Goal: Entertainment & Leisure: Browse casually

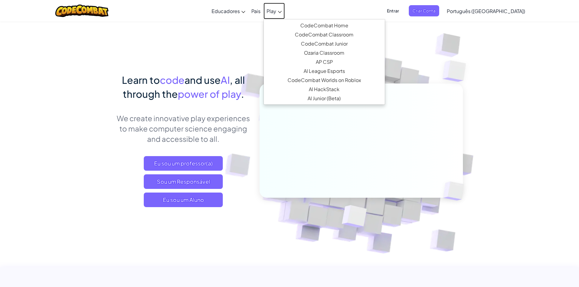
click at [276, 8] on span "Play" at bounding box center [272, 11] width 10 height 6
click at [295, 19] on ul "CodeCombat Home With access to all 530 levels and exclusive features like pets,…" at bounding box center [325, 62] width 122 height 86
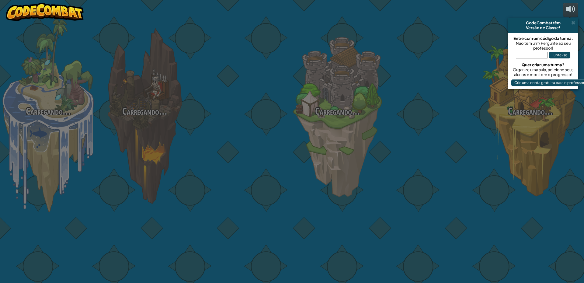
select select "pt-BR"
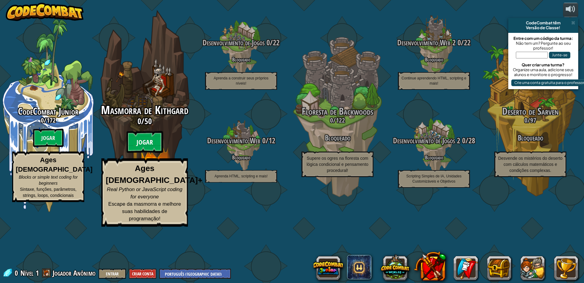
click at [153, 153] on btn "Jogar" at bounding box center [144, 142] width 36 height 22
select select "pt-BR"
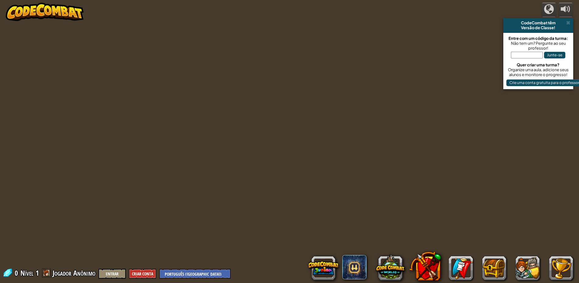
select select "pt-BR"
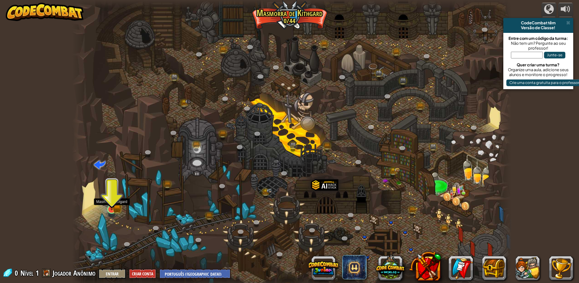
click at [107, 204] on img at bounding box center [112, 197] width 12 height 26
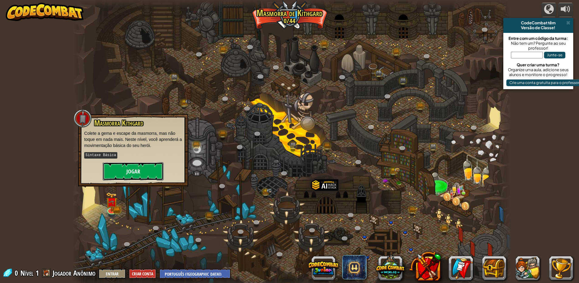
click at [127, 174] on button "Jogar" at bounding box center [133, 171] width 61 height 18
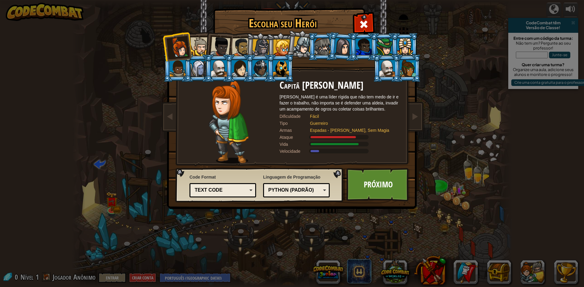
click at [283, 60] on li at bounding box center [280, 68] width 27 height 28
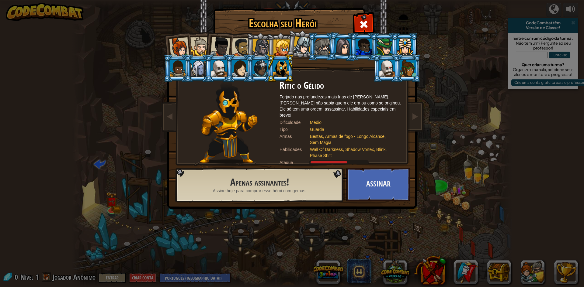
click at [288, 46] on li at bounding box center [301, 44] width 30 height 30
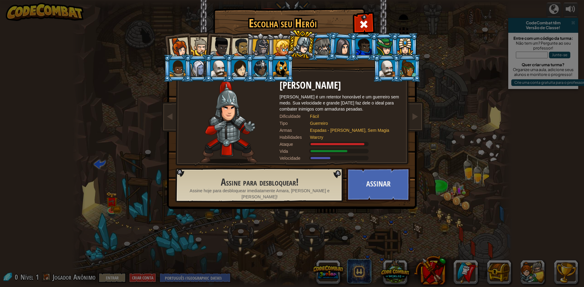
click at [284, 61] on div at bounding box center [281, 68] width 16 height 16
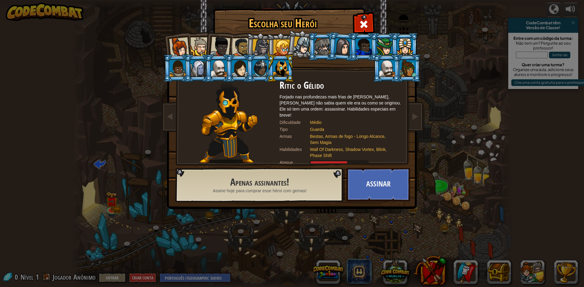
click at [178, 49] on div at bounding box center [179, 47] width 20 height 20
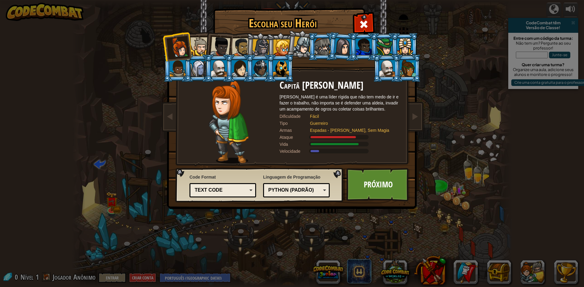
click at [215, 192] on div "Text code" at bounding box center [221, 190] width 53 height 7
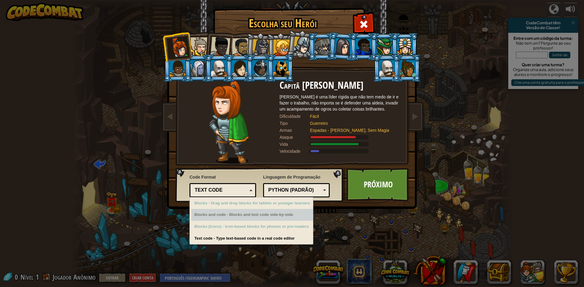
click at [233, 218] on div "Blocks and code - Blocks and text code side-by-side" at bounding box center [252, 215] width 122 height 12
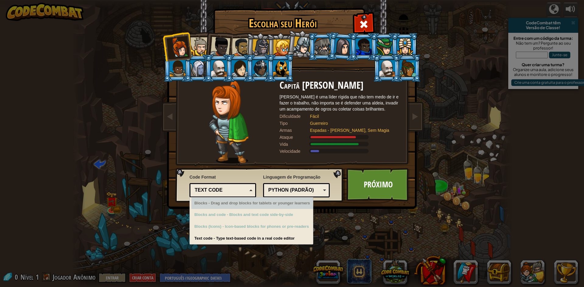
click at [239, 206] on div "Blocks - Drag and drop blocks for tablets or younger learners" at bounding box center [252, 204] width 122 height 12
click at [287, 193] on div "Python (Padrão)" at bounding box center [294, 190] width 53 height 7
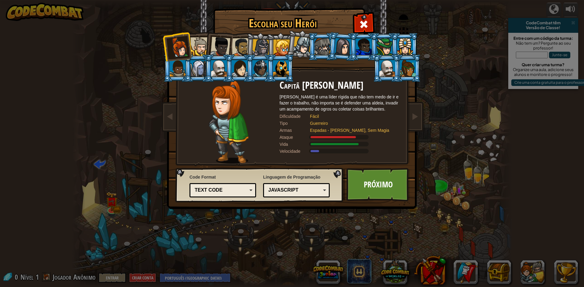
click at [204, 188] on div "Text code" at bounding box center [221, 190] width 53 height 7
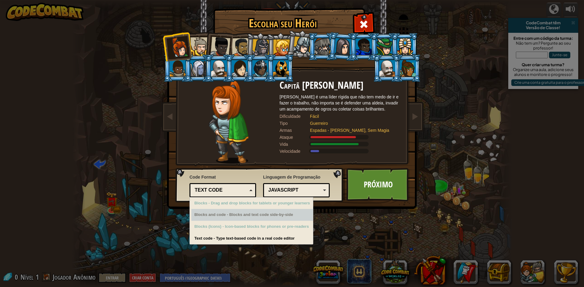
click at [218, 216] on div "Blocks and code - Blocks and text code side-by-side" at bounding box center [252, 215] width 122 height 12
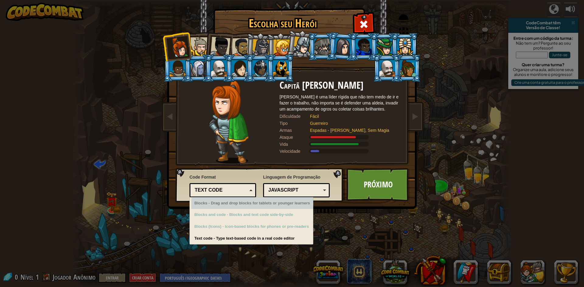
click at [222, 200] on div "Blocks - Drag and drop blocks for tablets or younger learners" at bounding box center [252, 204] width 122 height 12
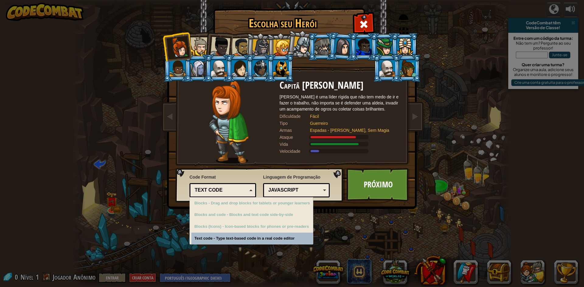
click at [219, 240] on div "Escolha seu Herói 0 Capitã [PERSON_NAME] é uma líder rígida que não tem medo de…" at bounding box center [292, 143] width 584 height 287
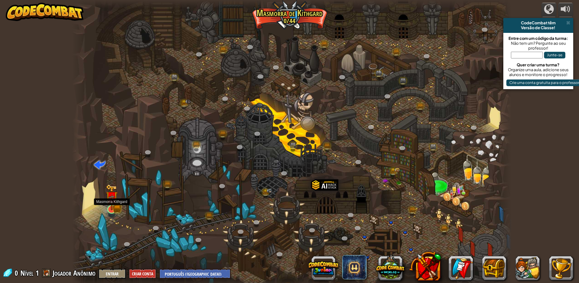
click at [111, 211] on div at bounding box center [111, 209] width 9 height 9
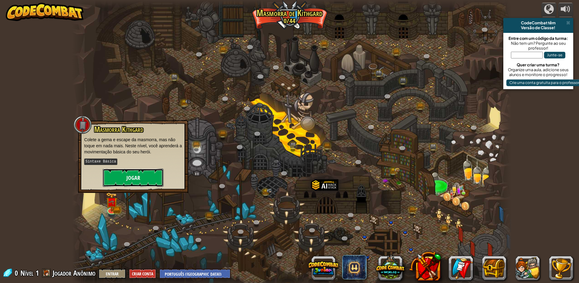
click at [131, 181] on button "Jogar" at bounding box center [133, 177] width 61 height 18
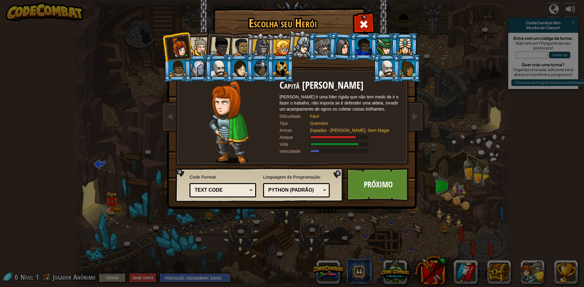
click at [278, 194] on div "Python (Padrão)" at bounding box center [296, 190] width 59 height 9
click at [200, 193] on div "Text code" at bounding box center [221, 190] width 53 height 7
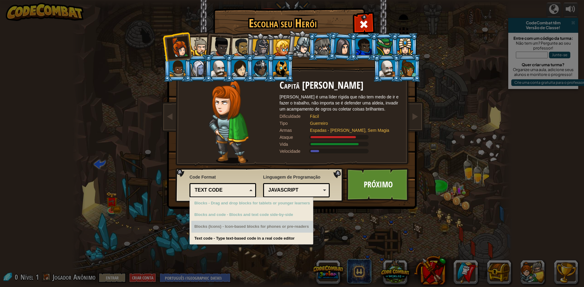
click at [202, 235] on div "Escolha seu Herói 0 Capitã [PERSON_NAME] é uma líder rígida que não tem medo de…" at bounding box center [292, 143] width 584 height 287
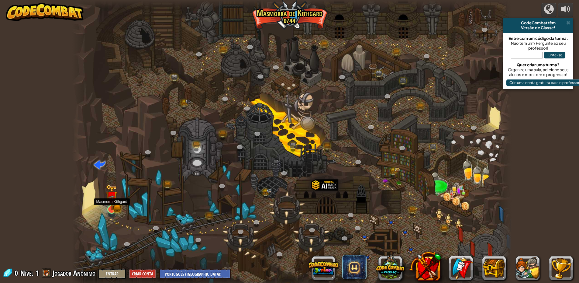
click at [111, 207] on img at bounding box center [112, 197] width 12 height 26
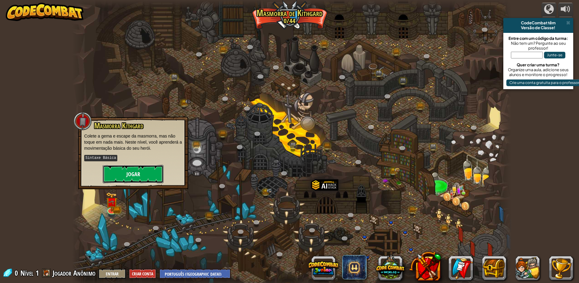
click at [117, 174] on button "Jogar" at bounding box center [133, 174] width 61 height 18
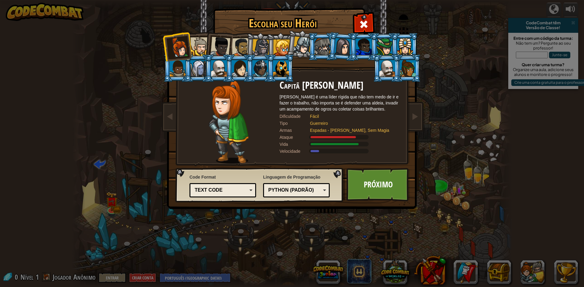
click at [300, 191] on div "Python (Padrão)" at bounding box center [294, 190] width 53 height 7
click at [199, 53] on div at bounding box center [199, 46] width 19 height 19
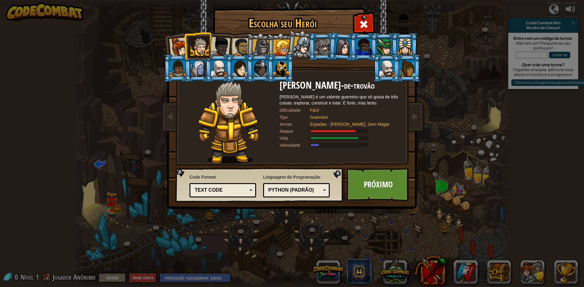
click at [223, 46] on div at bounding box center [220, 47] width 20 height 20
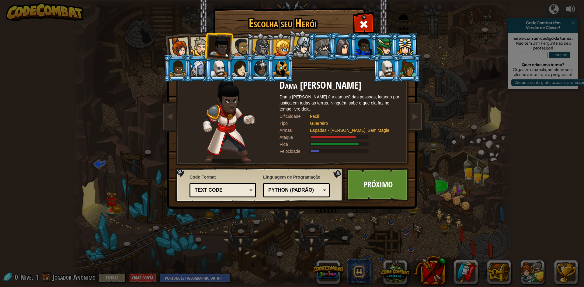
click at [239, 43] on div at bounding box center [241, 47] width 19 height 19
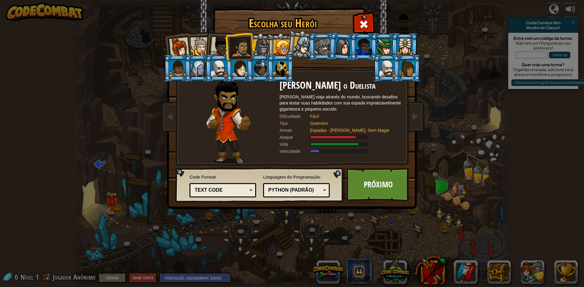
click at [263, 47] on div at bounding box center [260, 47] width 17 height 17
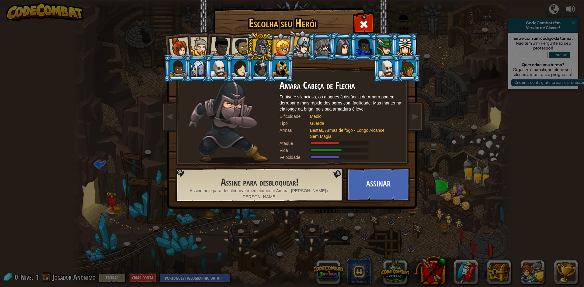
click at [202, 32] on div "Capitã [PERSON_NAME] [PERSON_NAME] é uma líder rígida que não tem medo de ir e …" at bounding box center [292, 96] width 228 height 133
click at [200, 36] on li at bounding box center [197, 46] width 27 height 28
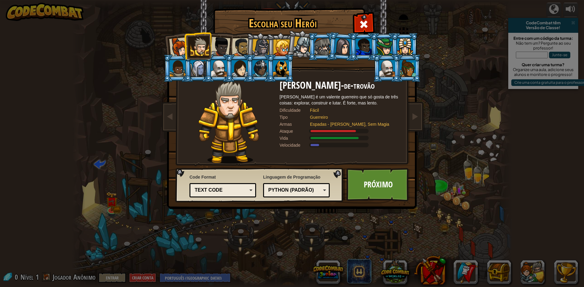
click at [218, 43] on div at bounding box center [220, 47] width 20 height 20
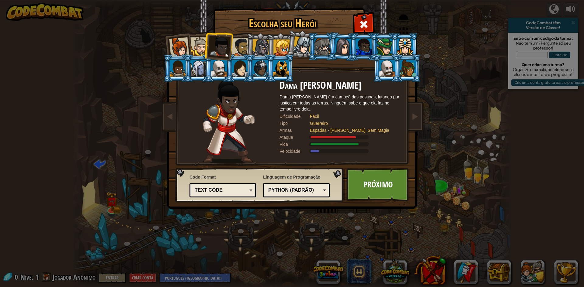
click at [239, 46] on div at bounding box center [241, 47] width 19 height 19
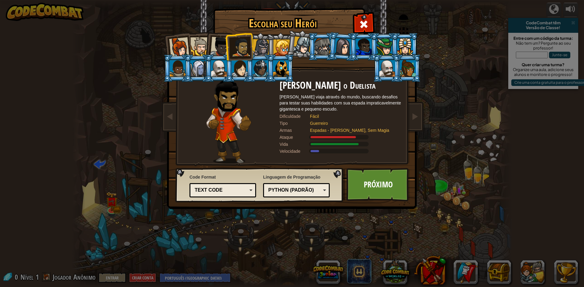
click at [267, 45] on li at bounding box center [280, 47] width 27 height 28
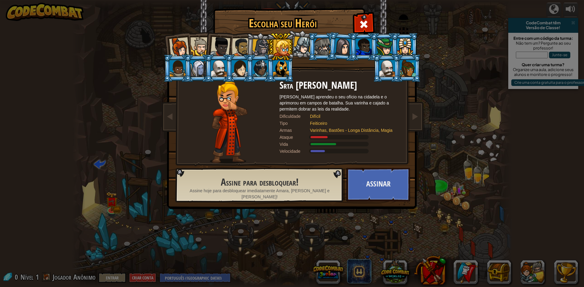
click at [285, 45] on div at bounding box center [281, 48] width 16 height 16
click at [285, 43] on div at bounding box center [281, 48] width 16 height 16
click at [302, 42] on div at bounding box center [302, 45] width 18 height 18
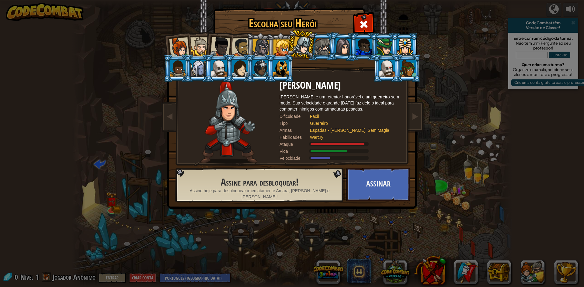
click at [226, 51] on div at bounding box center [220, 47] width 20 height 20
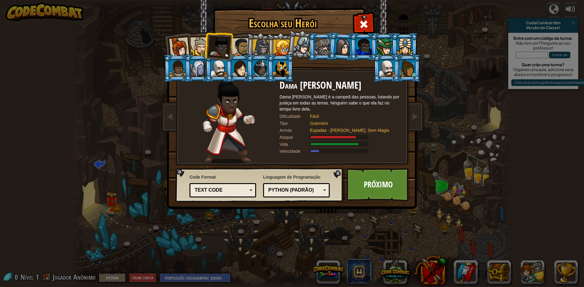
click at [236, 46] on div at bounding box center [241, 47] width 19 height 19
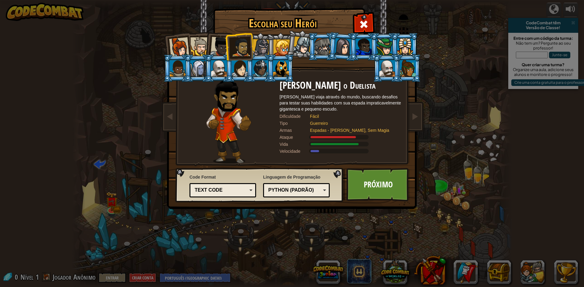
click at [197, 46] on div at bounding box center [199, 46] width 19 height 19
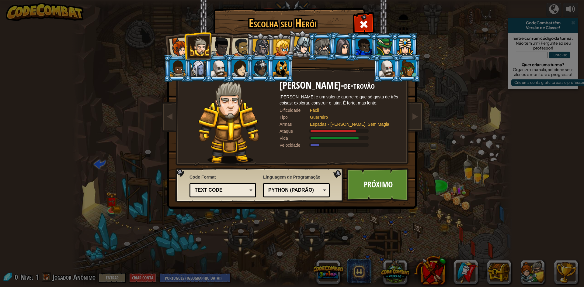
click at [234, 45] on div at bounding box center [241, 47] width 19 height 19
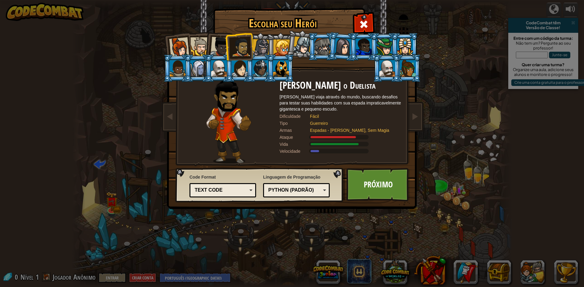
click at [224, 44] on div at bounding box center [220, 47] width 20 height 20
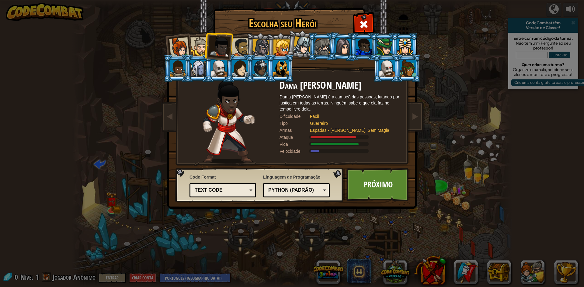
click at [198, 46] on div at bounding box center [199, 46] width 19 height 19
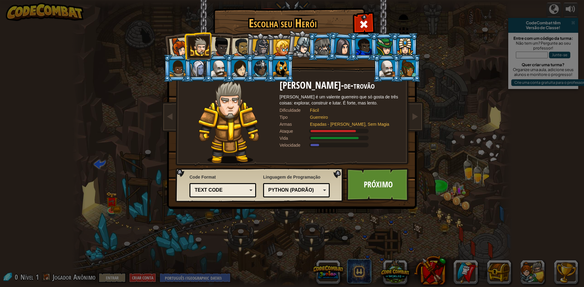
click at [180, 47] on div at bounding box center [179, 47] width 20 height 20
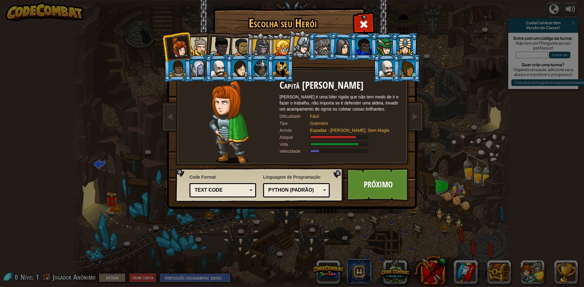
click at [208, 43] on li at bounding box center [218, 46] width 30 height 30
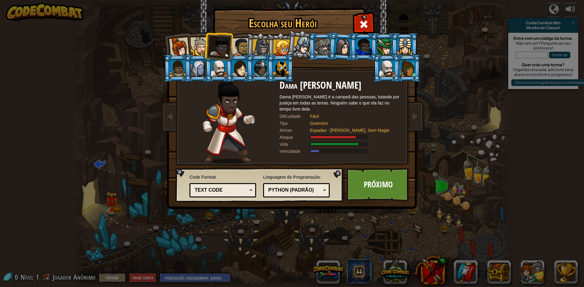
click at [233, 50] on div at bounding box center [241, 47] width 19 height 19
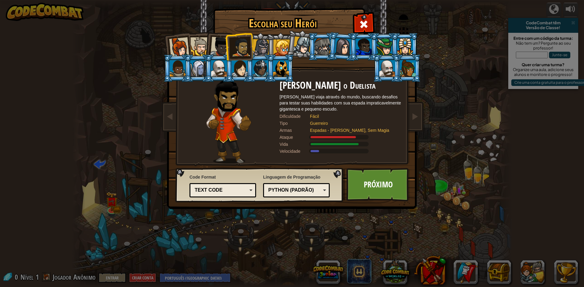
click at [268, 189] on div "Python (Padrão)" at bounding box center [294, 190] width 53 height 7
click at [365, 193] on link "Próximo" at bounding box center [378, 184] width 64 height 33
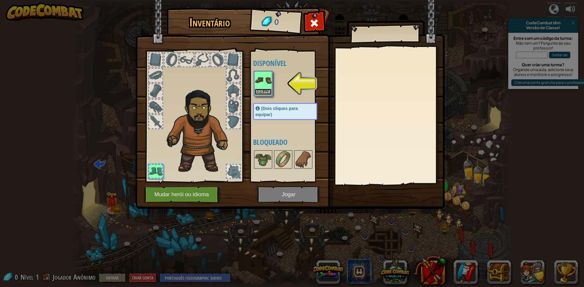
click at [265, 89] on button "Equipar" at bounding box center [262, 92] width 17 height 6
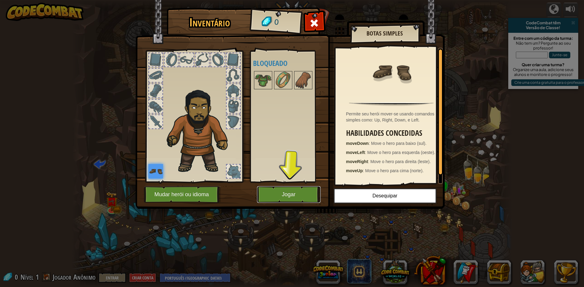
click at [279, 192] on button "Jogar" at bounding box center [289, 194] width 64 height 17
click at [301, 192] on button "Jogar" at bounding box center [289, 194] width 64 height 17
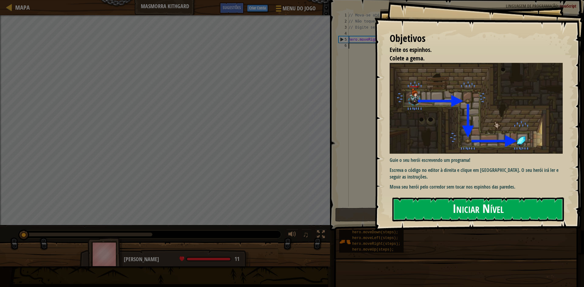
click at [424, 210] on button "Iniciar Nível" at bounding box center [477, 210] width 171 height 24
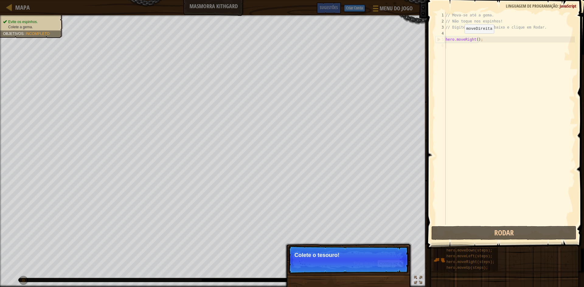
click at [359, 265] on span "Pular (esc)" at bounding box center [364, 263] width 21 height 5
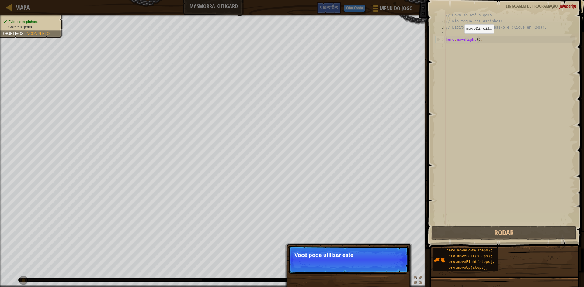
click at [393, 247] on p "Pular (esc) Continuar Você pode utilizar este" at bounding box center [348, 260] width 121 height 28
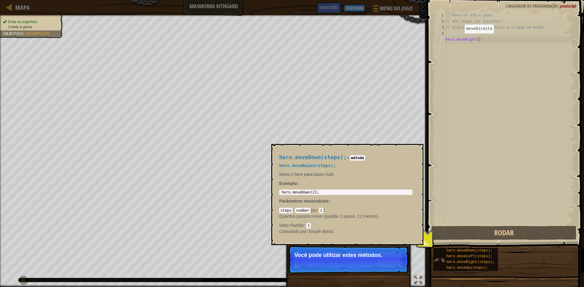
click at [438, 262] on img at bounding box center [439, 260] width 12 height 12
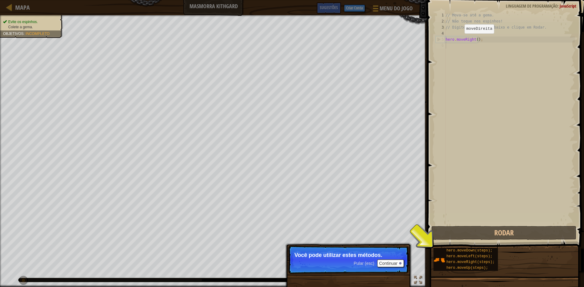
click at [372, 265] on span "Pular (esc)" at bounding box center [364, 263] width 21 height 5
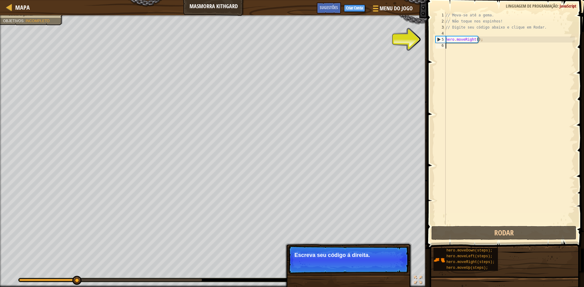
click at [481, 71] on div "// Mova-se até a gema. // Não toque nos espinhos! // Digite seu código abaixo e…" at bounding box center [509, 124] width 130 height 225
click at [516, 82] on div "// Mova-se até a gema. // Não toque nos espinhos! // Digite seu código abaixo e…" at bounding box center [509, 124] width 130 height 225
drag, startPoint x: 447, startPoint y: 66, endPoint x: 581, endPoint y: 35, distance: 137.7
click at [451, 69] on div "// Mova-se até a gema. // Não toque nos espinhos! // Digite seu código abaixo e…" at bounding box center [509, 124] width 130 height 225
click at [579, 33] on span at bounding box center [506, 115] width 162 height 267
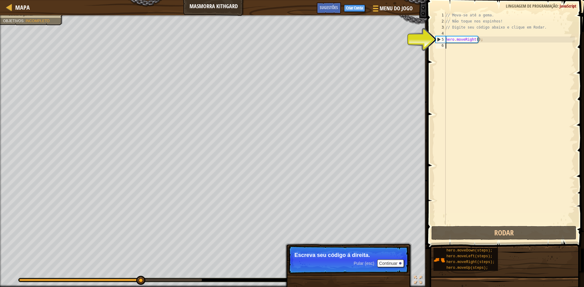
click at [438, 46] on div "6" at bounding box center [440, 46] width 10 height 6
click at [470, 47] on div "// Mova-se até a gema. // Não toque nos espinhos! // Digite seu código abaixo e…" at bounding box center [509, 124] width 130 height 225
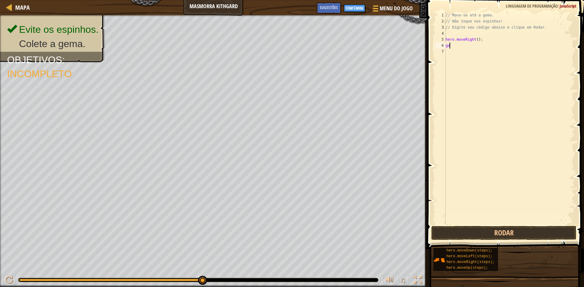
type textarea "g"
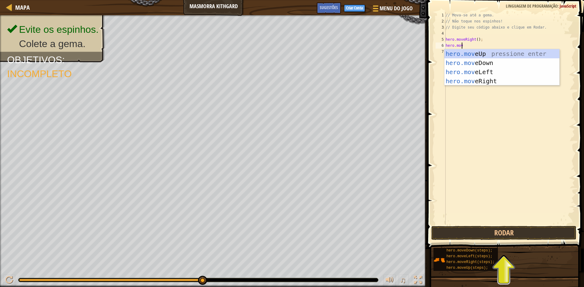
type textarea "hero.move"
click at [518, 65] on div "hero.move Up pressione enter hero.move Down pressione enter hero.move Left pres…" at bounding box center [501, 76] width 115 height 55
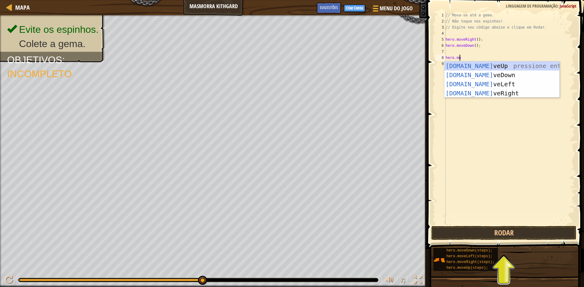
type textarea "hero.move"
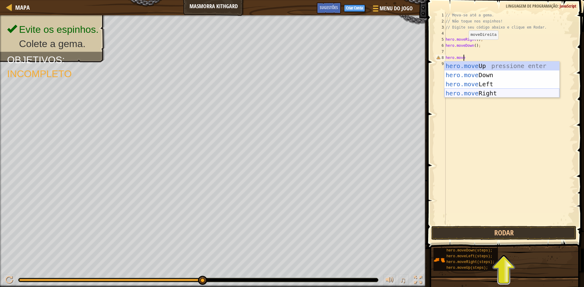
click at [517, 96] on div "hero.move Up pressione enter hero.move Down pressione enter hero.move Left pres…" at bounding box center [501, 88] width 115 height 55
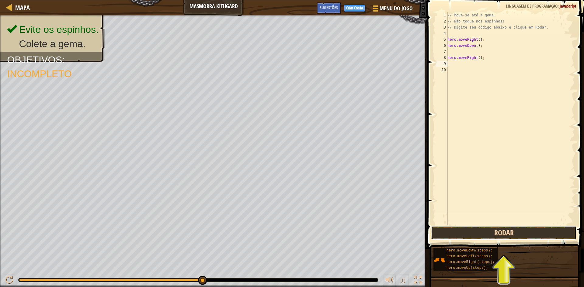
click at [465, 230] on button "Rodar" at bounding box center [503, 233] width 145 height 14
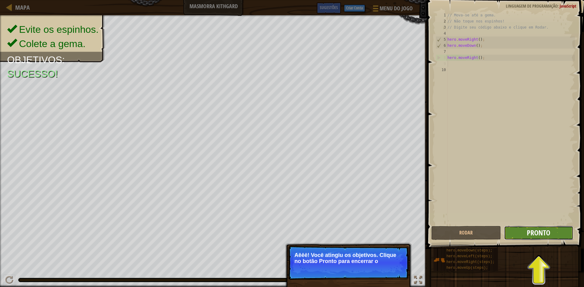
click at [542, 232] on span "Pronto" at bounding box center [538, 233] width 23 height 10
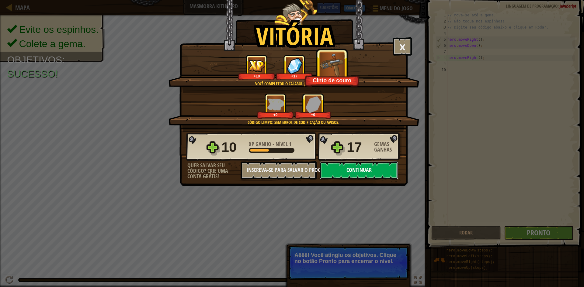
click at [360, 175] on button "Continuar" at bounding box center [359, 170] width 78 height 18
select select "pt-BR"
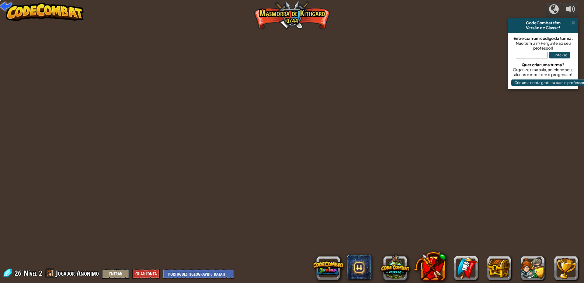
select select "pt-BR"
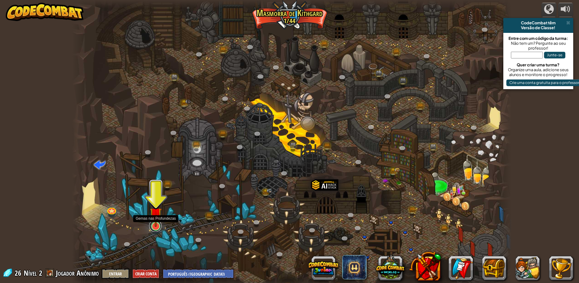
click at [159, 228] on link at bounding box center [155, 225] width 12 height 12
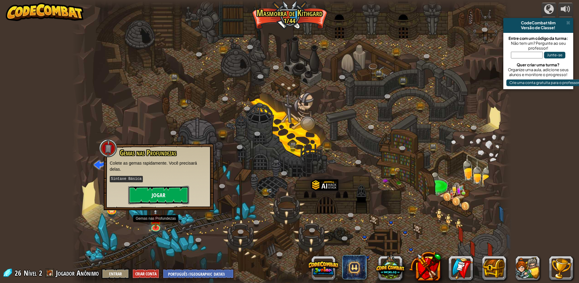
click at [160, 198] on button "Jogar" at bounding box center [158, 195] width 61 height 18
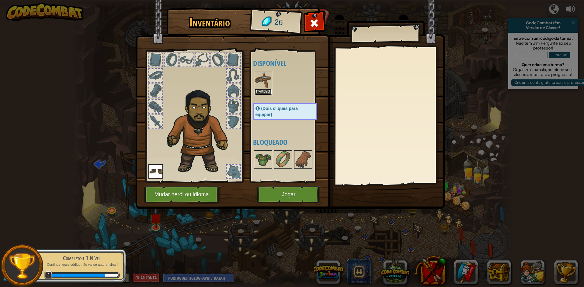
click at [261, 90] on button "Equipar" at bounding box center [262, 92] width 17 height 6
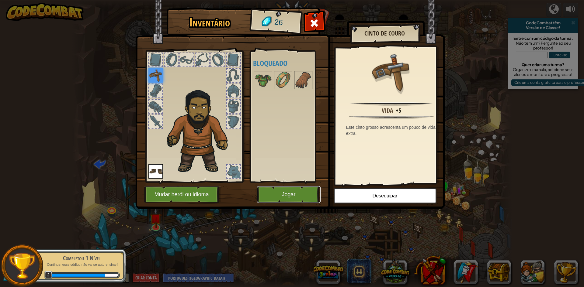
click at [283, 201] on button "Jogar" at bounding box center [289, 194] width 64 height 17
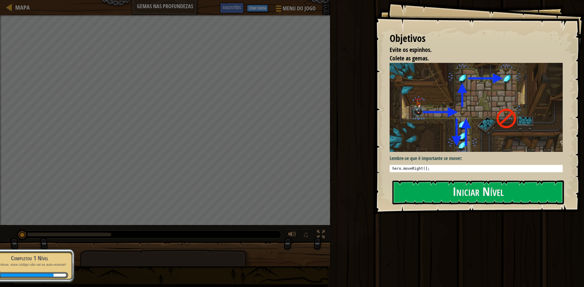
type textarea "hero.moveRight();"
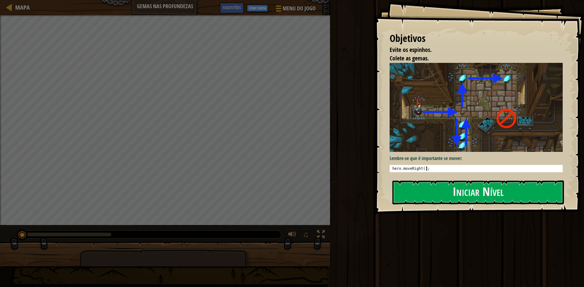
drag, startPoint x: 430, startPoint y: 168, endPoint x: 408, endPoint y: 172, distance: 22.0
click at [408, 172] on div "Lembre-se que é importante se mover: hero.moveRight(); 1 hero . moveRight ( ) ;…" at bounding box center [478, 119] width 178 height 112
click at [423, 198] on button "Iniciar Nível" at bounding box center [477, 193] width 171 height 24
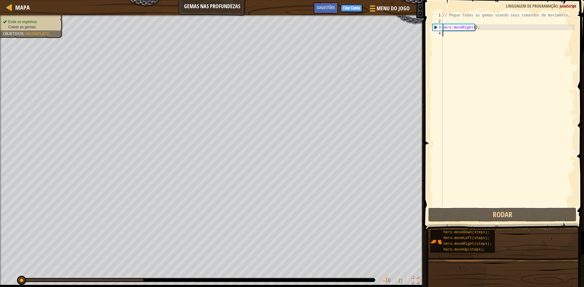
type textarea "h"
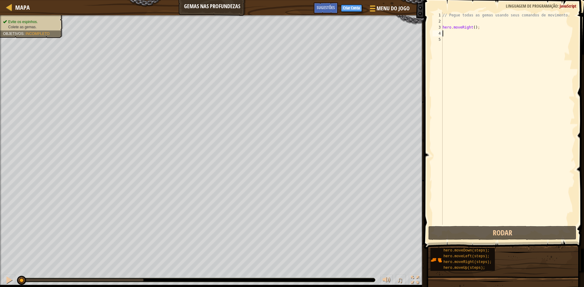
type textarea "hero.moveRight();"
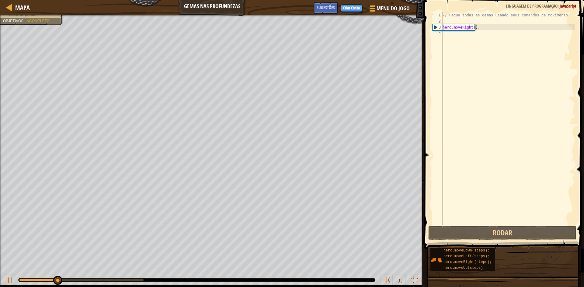
click at [461, 37] on div "// Pegue todas as gemas usando seus comandos de movimento. hero . moveRight ( )…" at bounding box center [507, 124] width 133 height 225
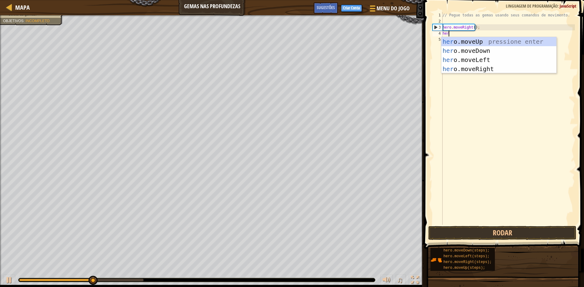
scroll to position [3, 0]
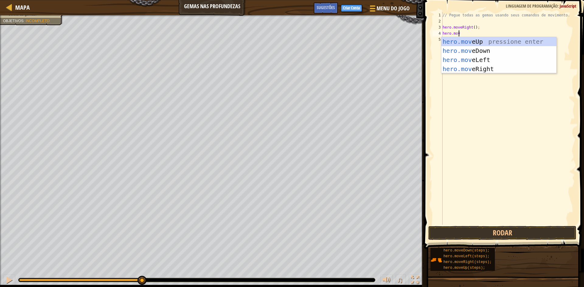
type textarea "hero.move"
click at [461, 37] on div "hero.move Up pressione enter hero.move Down pressione enter hero.move Left pres…" at bounding box center [498, 64] width 115 height 55
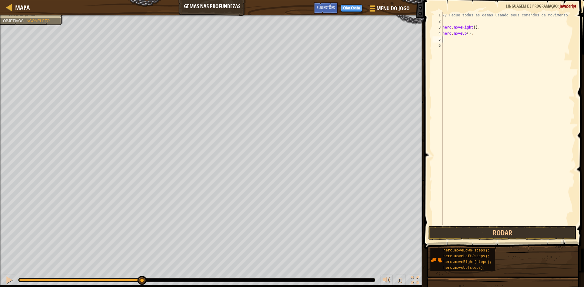
scroll to position [3, 0]
click at [498, 225] on span at bounding box center [504, 115] width 165 height 267
click at [494, 228] on button "Rodar" at bounding box center [502, 233] width 148 height 14
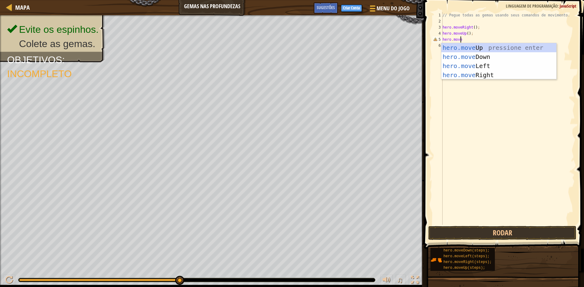
scroll to position [3, 2]
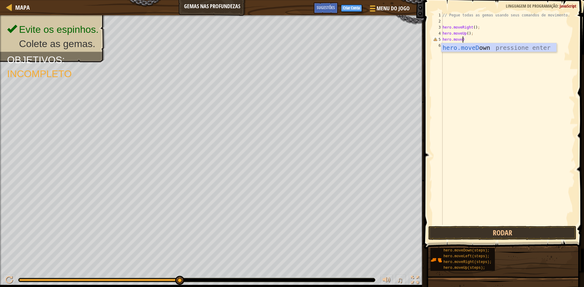
type textarea "hero.moveDo"
type textarea "hero.moveup"
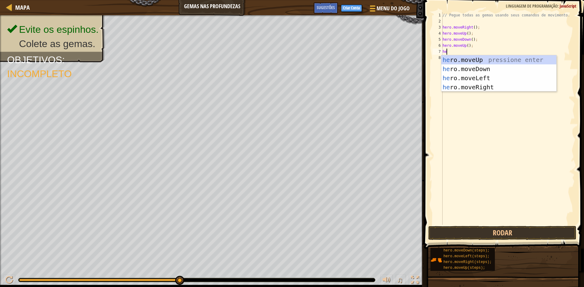
scroll to position [3, 0]
type textarea "hero"
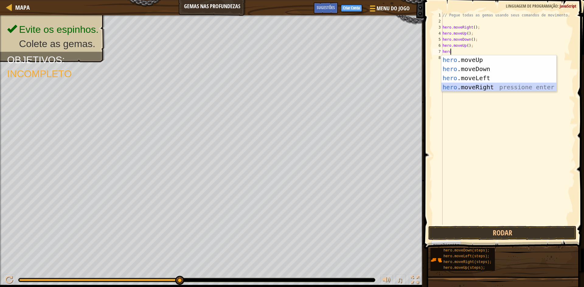
click at [462, 85] on div "hero .moveUp pressione enter hero .moveDown pressione enter hero .moveLeft pres…" at bounding box center [498, 82] width 115 height 55
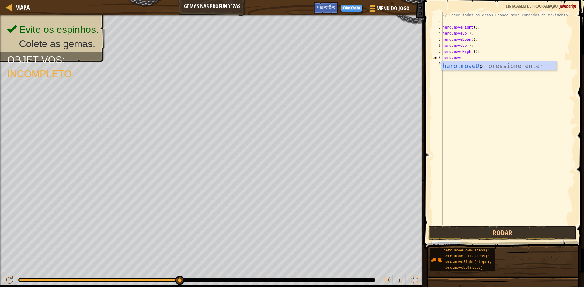
scroll to position [3, 2]
type textarea "hero.moveup"
click at [465, 67] on div "hero.moveUp pressione enter" at bounding box center [498, 74] width 115 height 27
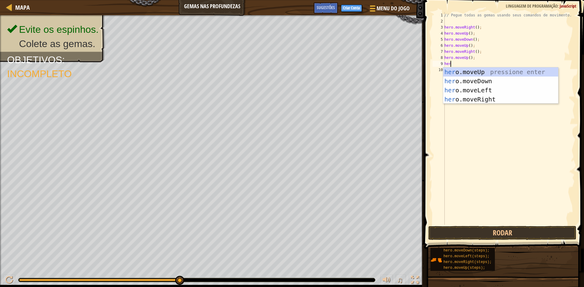
scroll to position [3, 0]
type textarea "hero"
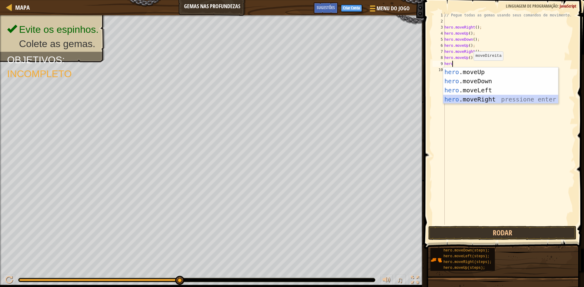
click at [518, 97] on div "hero .moveUp pressione enter hero .moveDown pressione enter hero .moveLeft pres…" at bounding box center [500, 94] width 115 height 55
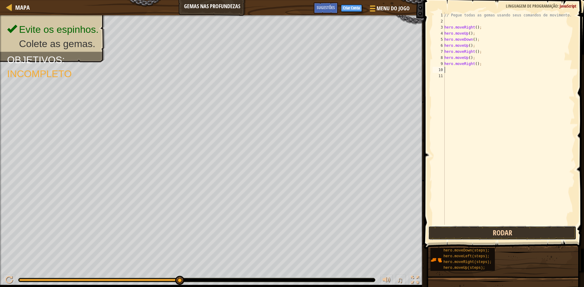
click at [487, 233] on button "Rodar" at bounding box center [502, 233] width 148 height 14
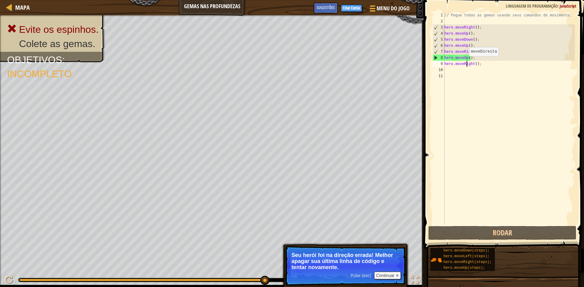
click at [465, 62] on div "// Pegue todas as gemas usando seus comandos de movimento. hero . moveRight ( )…" at bounding box center [509, 124] width 132 height 225
click at [469, 57] on div "// Pegue todas as gemas usando seus comandos de movimento. hero . moveRight ( )…" at bounding box center [509, 124] width 132 height 225
drag, startPoint x: 482, startPoint y: 59, endPoint x: 441, endPoint y: 61, distance: 40.5
click at [441, 61] on div "hero.moveUp(); 1 2 3 4 5 6 7 8 9 10 11 // Pegue todas as gemas usando seus coma…" at bounding box center [502, 118] width 143 height 213
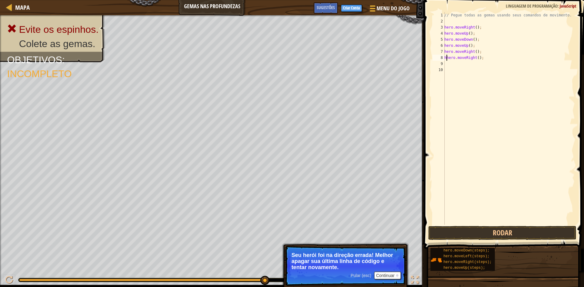
type textarea "hero.moveRight();"
click at [437, 237] on button "Rodar" at bounding box center [502, 233] width 148 height 14
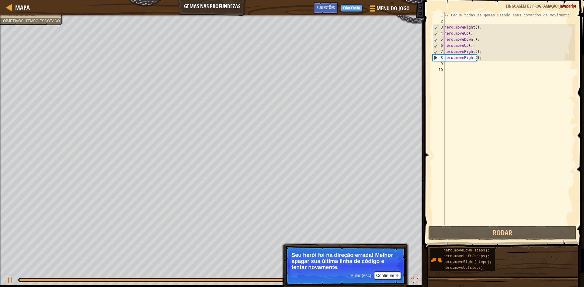
click at [475, 78] on div "// Pegue todas as gemas usando seus comandos de movimento. hero . moveRight ( )…" at bounding box center [509, 124] width 132 height 225
click at [469, 71] on div "// Pegue todas as gemas usando seus comandos de movimento. hero . moveRight ( )…" at bounding box center [509, 124] width 132 height 225
click at [444, 67] on div "10" at bounding box center [438, 70] width 12 height 6
click at [449, 62] on div "// Pegue todas as gemas usando seus comandos de movimento. hero . moveRight ( )…" at bounding box center [509, 124] width 132 height 225
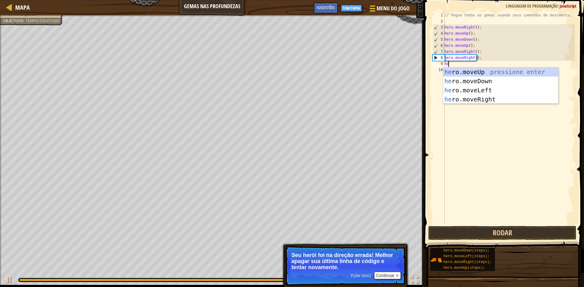
scroll to position [3, 0]
type textarea "hero"
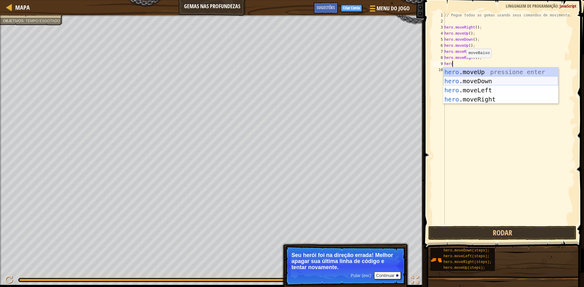
click at [494, 81] on div "hero .moveUp pressione enter hero .moveDown pressione enter hero .moveLeft pres…" at bounding box center [500, 94] width 115 height 55
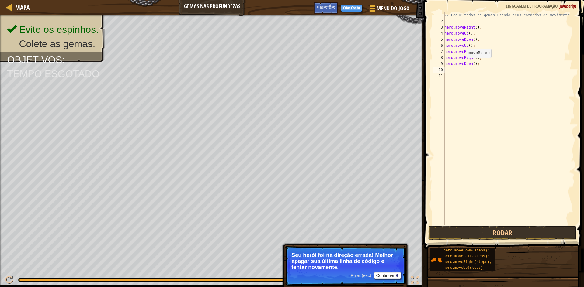
scroll to position [3, 0]
click at [461, 229] on button "Rodar" at bounding box center [502, 233] width 148 height 14
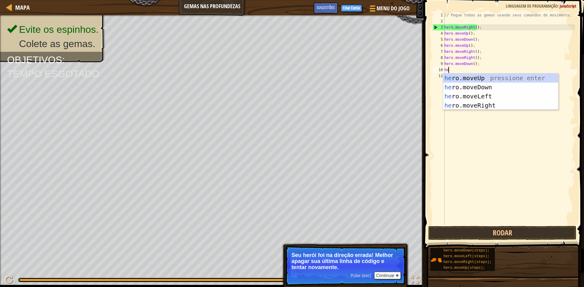
type textarea "her"
click at [486, 96] on div "her o.moveUp pressione enter her o.moveDown pressione enter her o.moveLeft pres…" at bounding box center [500, 101] width 115 height 55
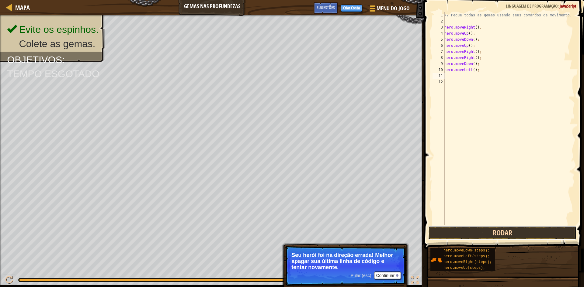
click at [523, 230] on button "Rodar" at bounding box center [502, 233] width 148 height 14
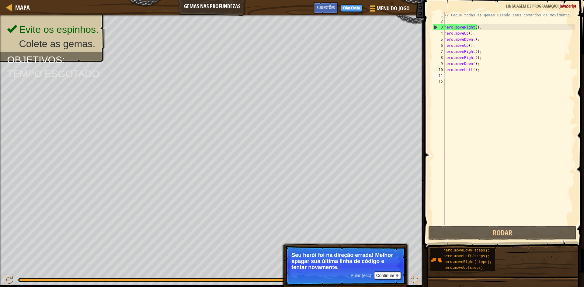
click at [561, 67] on div "// Pegue todas as gemas usando seus comandos de movimento. hero . moveRight ( )…" at bounding box center [509, 124] width 132 height 225
type textarea "hero.moveLeft();"
click at [499, 85] on div "// Pegue todas as gemas usando seus comandos de movimento. hero . moveRight ( )…" at bounding box center [509, 124] width 132 height 225
click at [500, 81] on div "// Pegue todas as gemas usando seus comandos de movimento. hero . moveRight ( )…" at bounding box center [509, 124] width 132 height 225
click at [501, 78] on div "// Pegue todas as gemas usando seus comandos de movimento. hero . moveRight ( )…" at bounding box center [509, 124] width 132 height 225
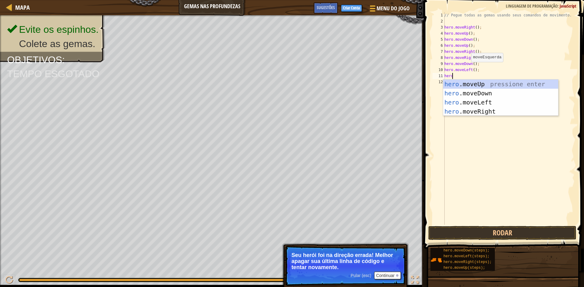
scroll to position [3, 1]
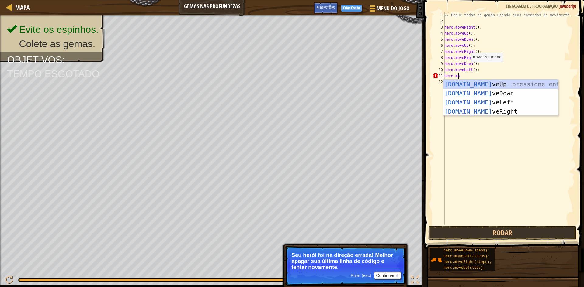
type textarea "hero.move"
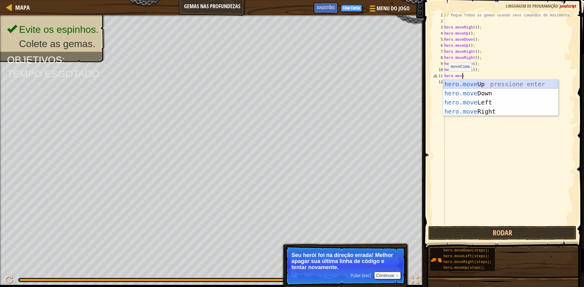
click at [448, 88] on div "hero.move Up pressione enter hero.move Down pressione enter hero.move Left pres…" at bounding box center [500, 107] width 115 height 55
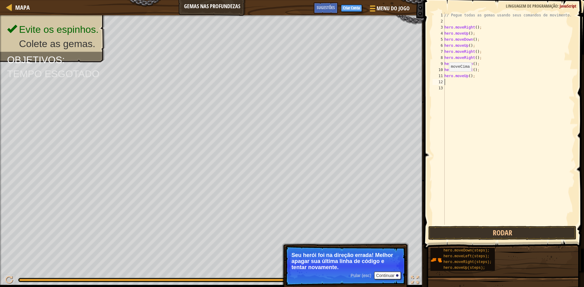
scroll to position [3, 0]
click at [487, 93] on div "// Pegue todas as gemas usando seus comandos de movimento. hero . moveRight ( )…" at bounding box center [509, 124] width 132 height 225
click at [499, 93] on div "// Pegue todas as gemas usando seus comandos de movimento. hero . moveRight ( )…" at bounding box center [509, 124] width 132 height 225
click at [509, 87] on div "// Pegue todas as gemas usando seus comandos de movimento. hero . moveRight ( )…" at bounding box center [509, 124] width 132 height 225
click at [493, 76] on div "// Pegue todas as gemas usando seus comandos de movimento. hero . moveRight ( )…" at bounding box center [509, 124] width 132 height 225
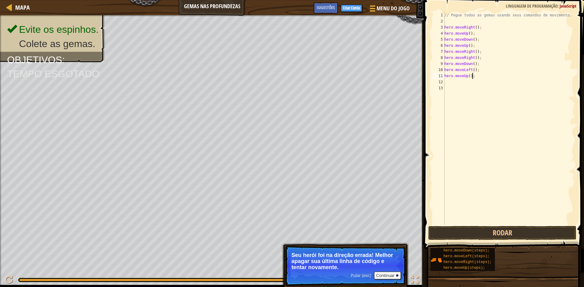
click at [480, 72] on div "// Pegue todas as gemas usando seus comandos de movimento. hero . moveRight ( )…" at bounding box center [509, 124] width 132 height 225
click at [474, 78] on div "// Pegue todas as gemas usando seus comandos de movimento. hero . moveRight ( )…" at bounding box center [509, 124] width 132 height 225
type textarea "hero.moveUp();"
click at [470, 81] on div "// Pegue todas as gemas usando seus comandos de movimento. hero . moveRight ( )…" at bounding box center [509, 124] width 132 height 225
click at [473, 80] on div "// Pegue todas as gemas usando seus comandos de movimento. hero . moveRight ( )…" at bounding box center [509, 124] width 132 height 225
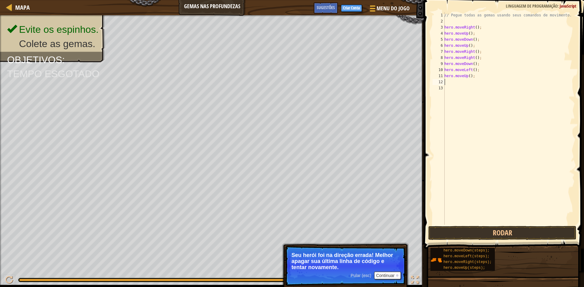
drag, startPoint x: 488, startPoint y: 78, endPoint x: 498, endPoint y: 78, distance: 10.0
click at [492, 78] on div "// Pegue todas as gemas usando seus comandos de movimento. hero . moveRight ( )…" at bounding box center [509, 124] width 132 height 225
click at [498, 78] on div "// Pegue todas as gemas usando seus comandos de movimento. hero . moveRight ( )…" at bounding box center [509, 124] width 132 height 225
type textarea "hero.moved"
click at [447, 228] on button "Rodar" at bounding box center [502, 233] width 148 height 14
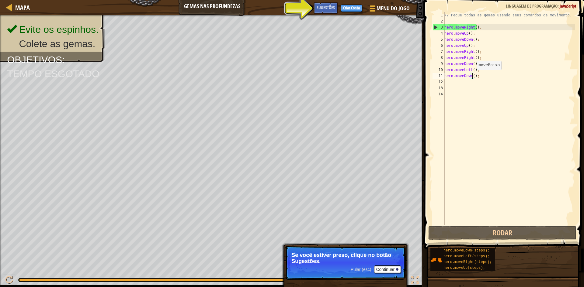
click at [473, 76] on div "// Pegue todas as gemas usando seus comandos de movimento. hero . moveRight ( )…" at bounding box center [509, 124] width 132 height 225
type textarea "hero.moveDown();"
click at [326, 12] on div "Sugestões" at bounding box center [325, 7] width 24 height 11
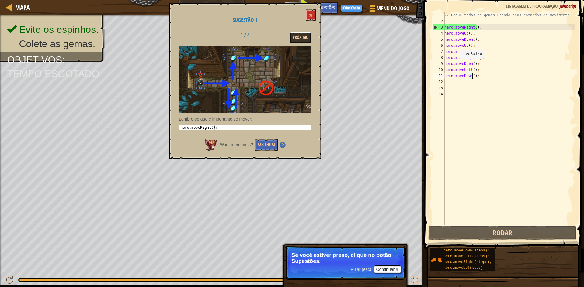
click at [307, 39] on button "Próximo" at bounding box center [300, 37] width 22 height 11
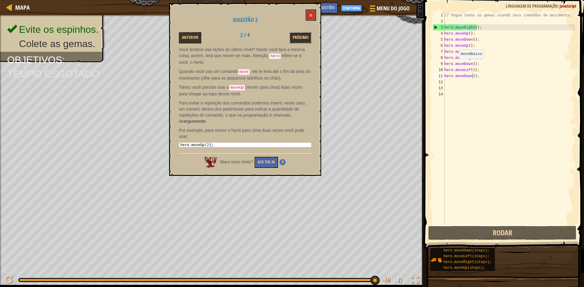
click at [306, 40] on button "Próximo" at bounding box center [300, 37] width 22 height 11
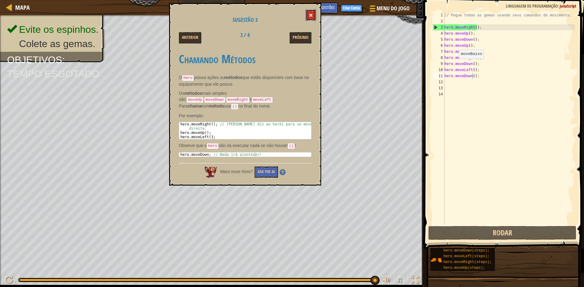
click at [310, 14] on span at bounding box center [311, 15] width 4 height 4
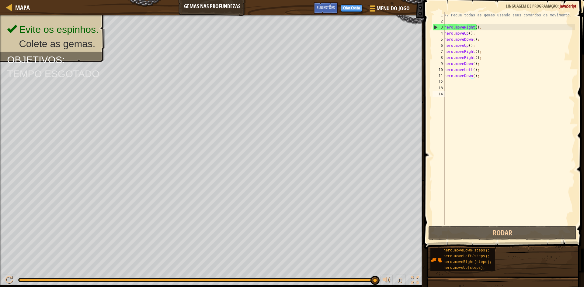
drag, startPoint x: 475, startPoint y: 96, endPoint x: 472, endPoint y: 97, distance: 3.2
click at [472, 97] on div "// Pegue todas as gemas usando seus comandos de movimento. hero . moveRight ( )…" at bounding box center [509, 124] width 132 height 225
click at [471, 90] on div "// Pegue todas as gemas usando seus comandos de movimento. hero . moveRight ( )…" at bounding box center [509, 124] width 132 height 225
click at [467, 86] on div "// Pegue todas as gemas usando seus comandos de movimento. hero . moveRight ( )…" at bounding box center [509, 124] width 132 height 225
click at [465, 80] on div "// Pegue todas as gemas usando seus comandos de movimento. hero . moveRight ( )…" at bounding box center [509, 124] width 132 height 225
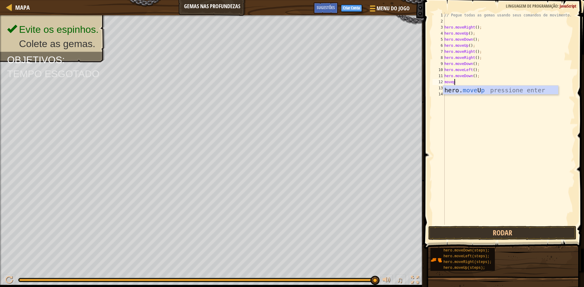
scroll to position [3, 1]
type textarea "movepu"
click at [496, 231] on button "Rodar" at bounding box center [502, 233] width 148 height 14
